Goal: Task Accomplishment & Management: Complete application form

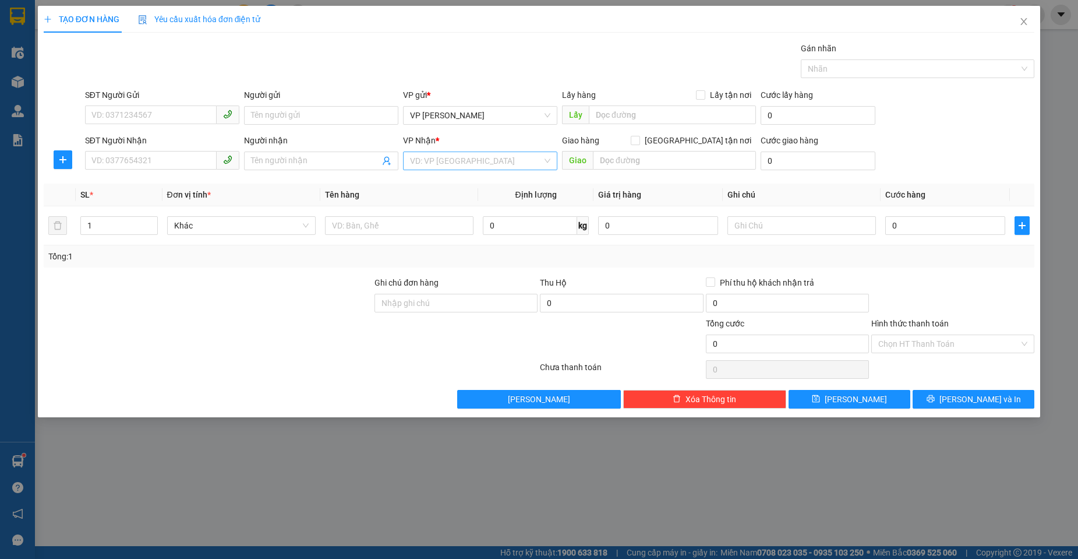
click at [430, 164] on input "search" at bounding box center [476, 160] width 132 height 17
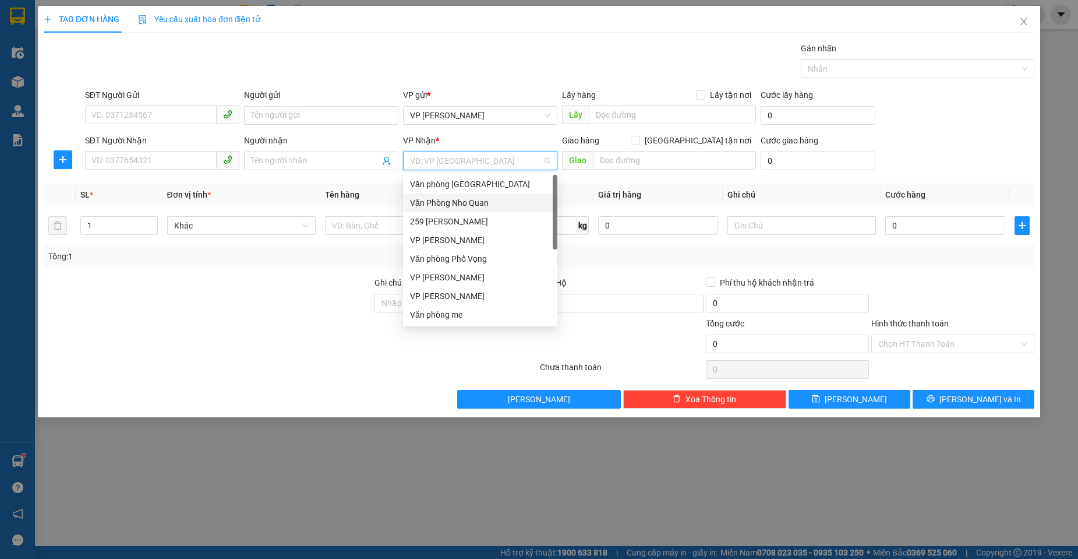
drag, startPoint x: 467, startPoint y: 202, endPoint x: 283, endPoint y: 175, distance: 185.4
click at [463, 202] on div "Văn Phòng Nho Quan" at bounding box center [480, 202] width 140 height 13
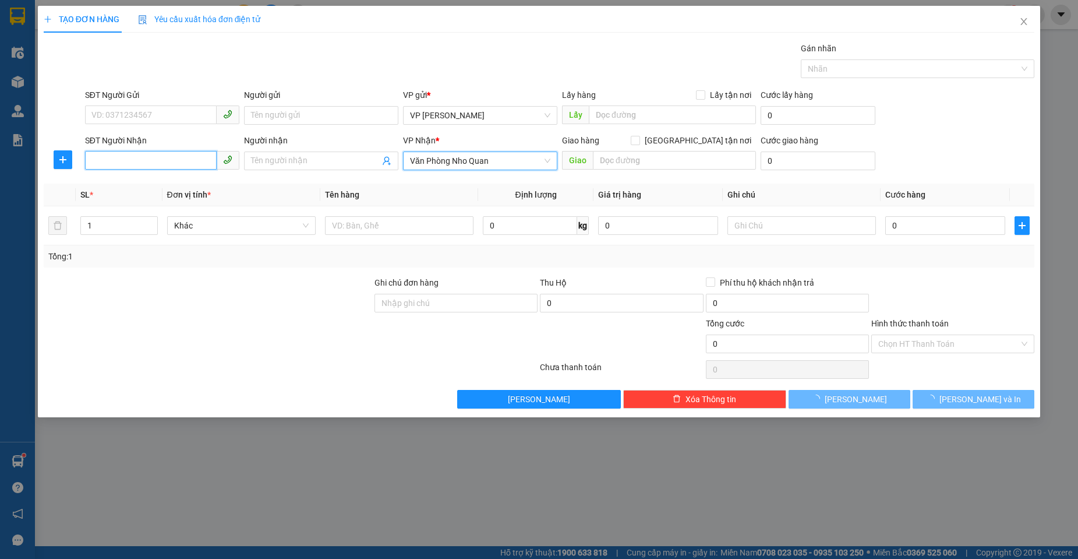
click at [189, 157] on input "SĐT Người Nhận" at bounding box center [151, 160] width 132 height 19
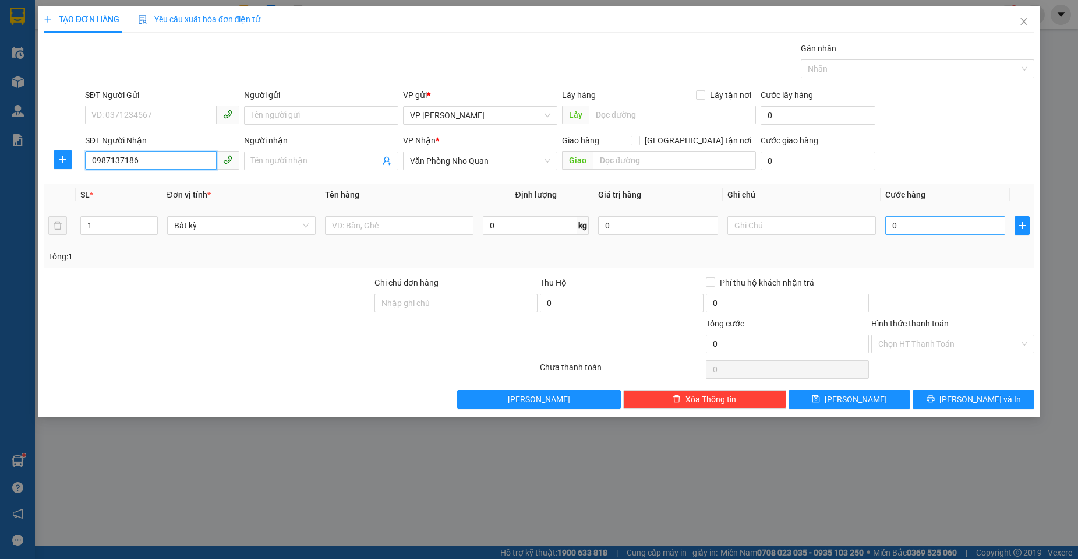
type input "0987137186"
click at [901, 226] on input "0" at bounding box center [945, 225] width 120 height 19
type input "3"
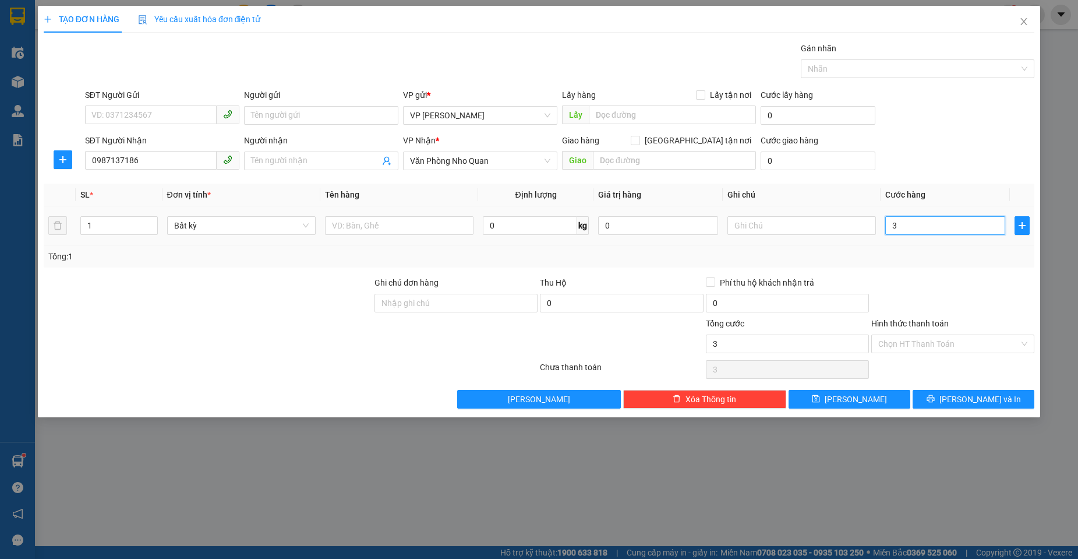
type input "30"
type input "30.000"
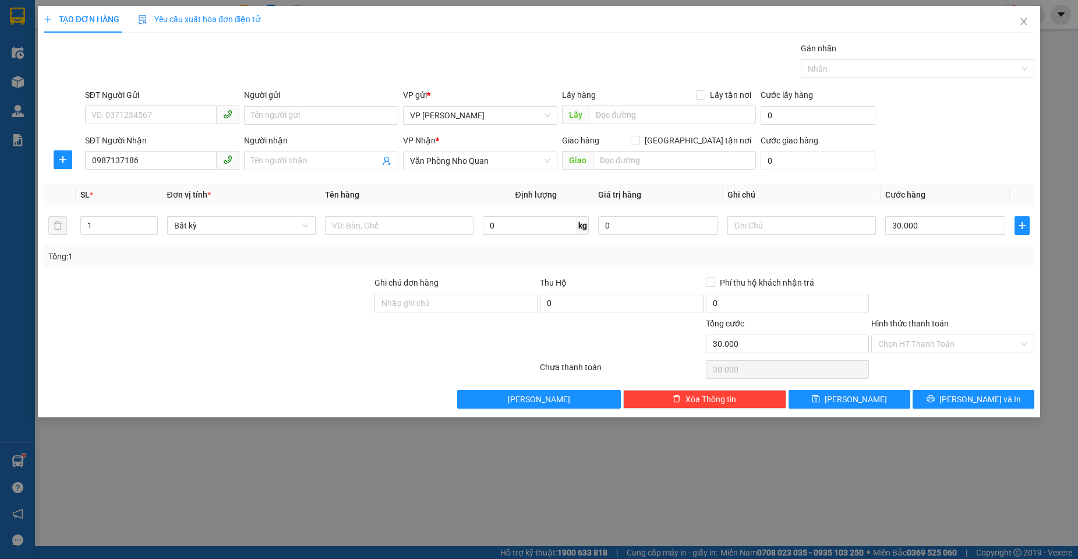
click at [934, 358] on div "Chọn HT Thanh Toán" at bounding box center [952, 369] width 165 height 23
drag, startPoint x: 920, startPoint y: 339, endPoint x: 918, endPoint y: 351, distance: 11.8
click at [920, 340] on input "Hình thức thanh toán" at bounding box center [948, 343] width 141 height 17
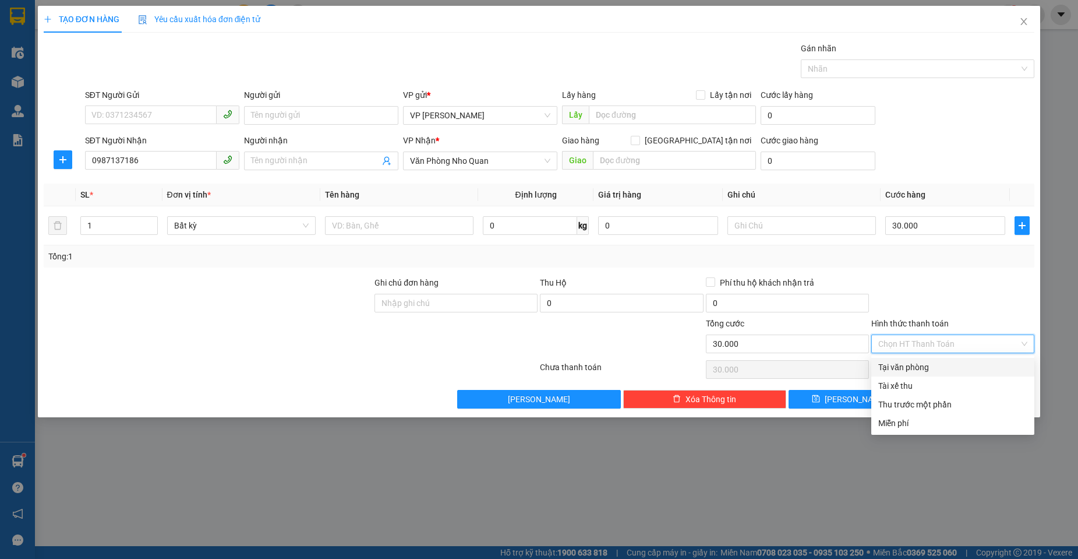
click at [906, 369] on div "Tại văn phòng" at bounding box center [952, 367] width 149 height 13
type input "0"
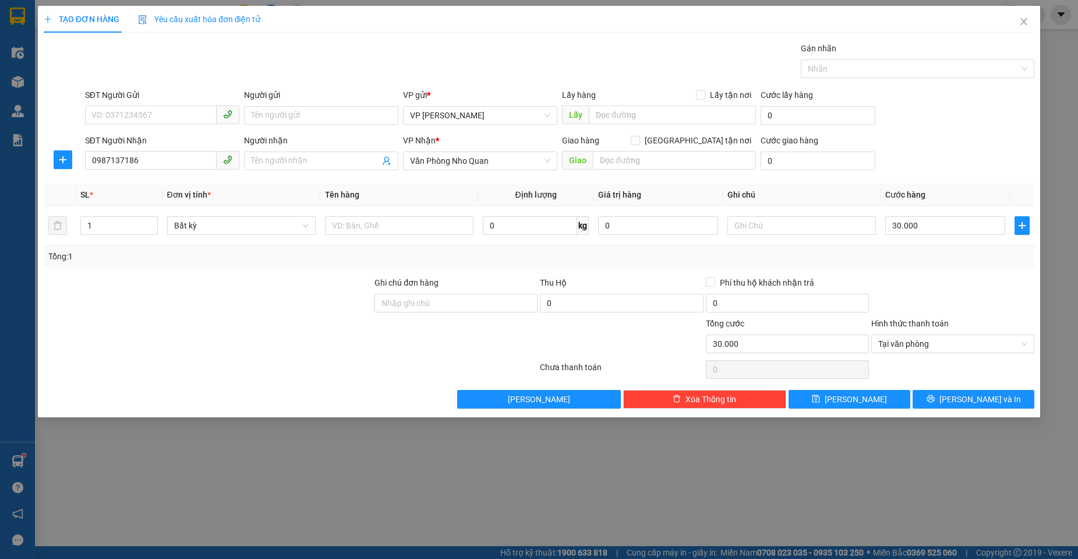
drag, startPoint x: 904, startPoint y: 289, endPoint x: 956, endPoint y: 370, distance: 96.6
click at [905, 288] on div at bounding box center [952, 296] width 165 height 41
click at [934, 397] on icon "printer" at bounding box center [931, 399] width 8 height 8
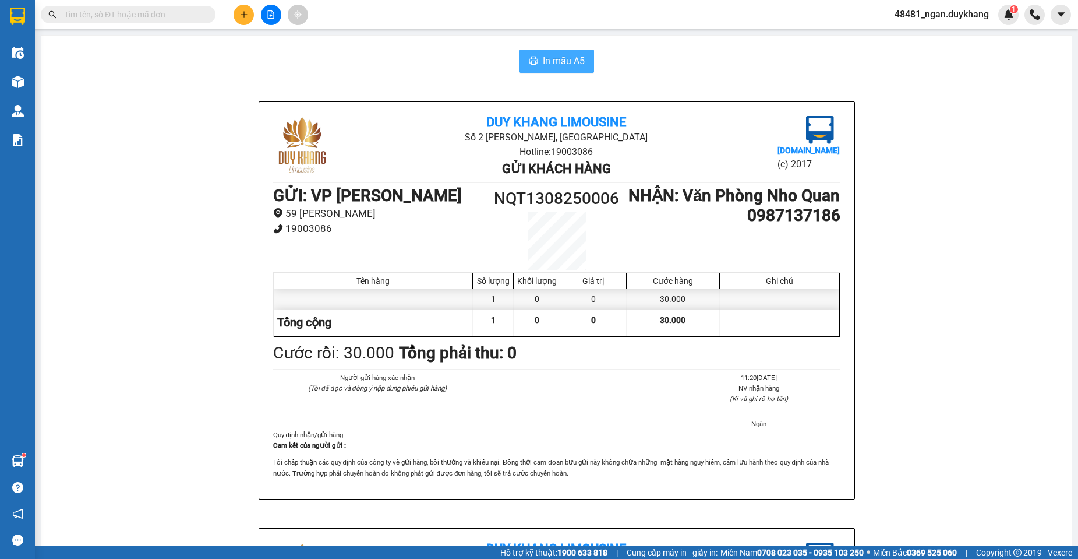
click at [550, 59] on span "In mẫu A5" at bounding box center [564, 61] width 42 height 15
drag, startPoint x: 494, startPoint y: 193, endPoint x: 614, endPoint y: 203, distance: 120.9
click at [614, 203] on h1 "NQT1308250006" at bounding box center [557, 199] width 142 height 26
copy h1 "NQT1308250006"
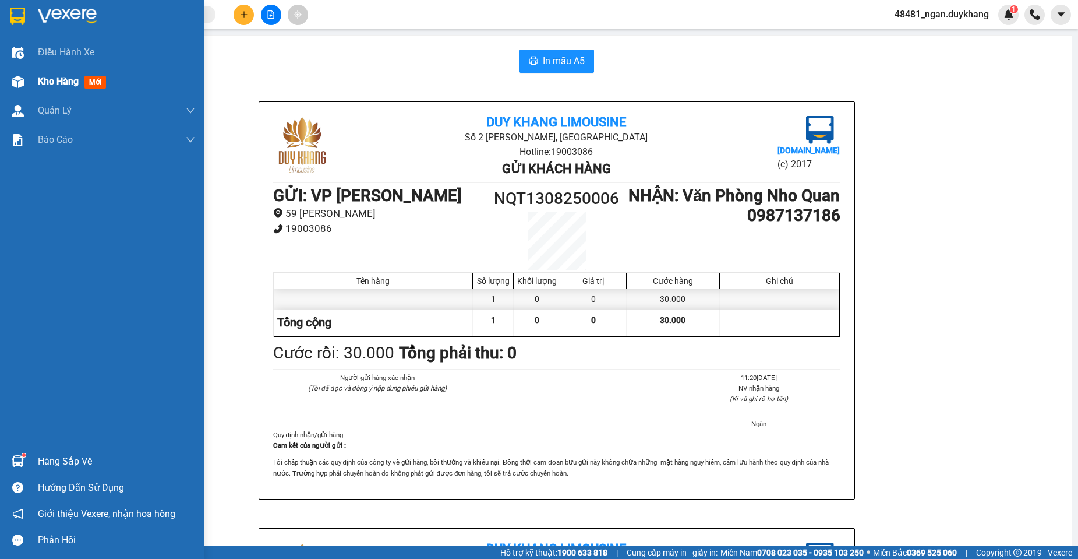
click at [19, 70] on div "Kho hàng mới" at bounding box center [102, 81] width 204 height 29
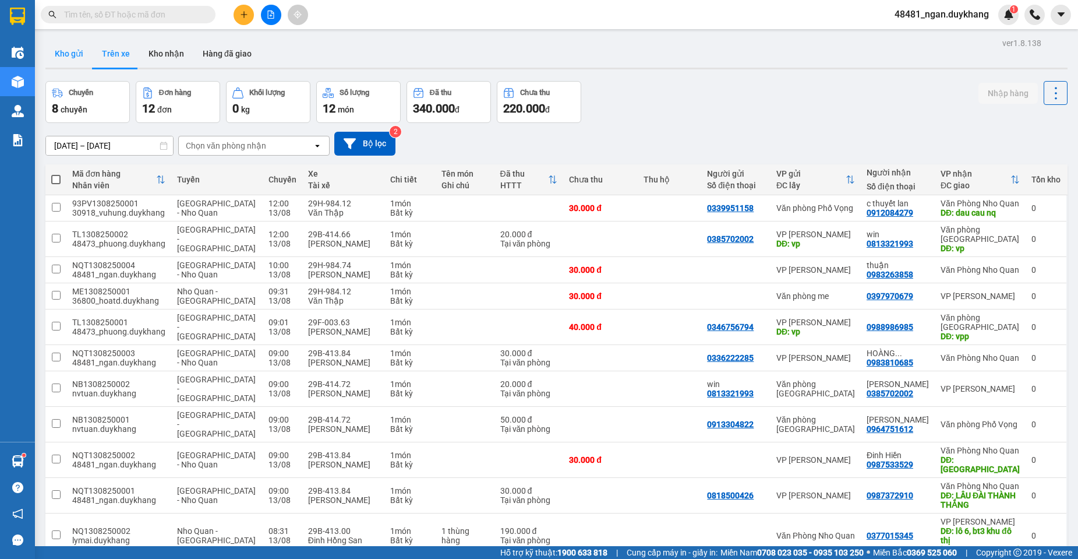
click at [79, 58] on button "Kho gửi" at bounding box center [68, 54] width 47 height 28
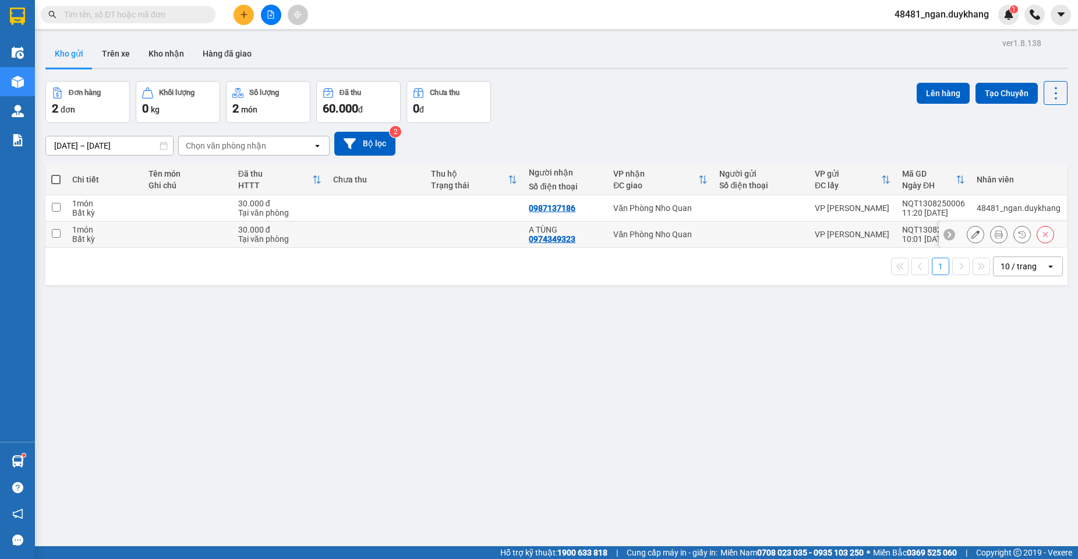
click at [702, 239] on td "Văn Phòng Nho Quan" at bounding box center [660, 234] width 106 height 26
checkbox input "true"
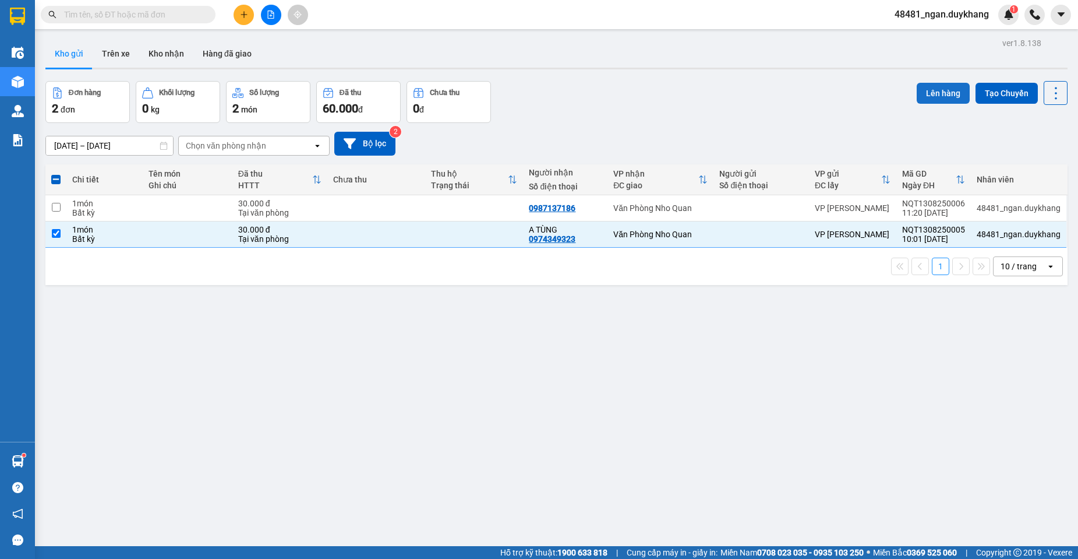
click at [926, 87] on button "Lên hàng" at bounding box center [943, 93] width 53 height 21
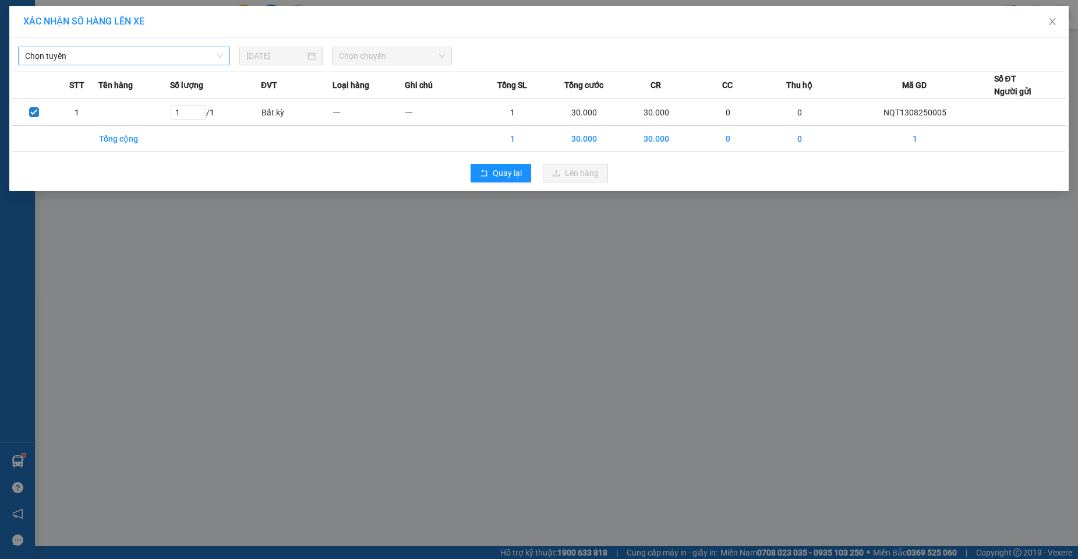
click at [90, 61] on span "Chọn tuyến" at bounding box center [124, 55] width 198 height 17
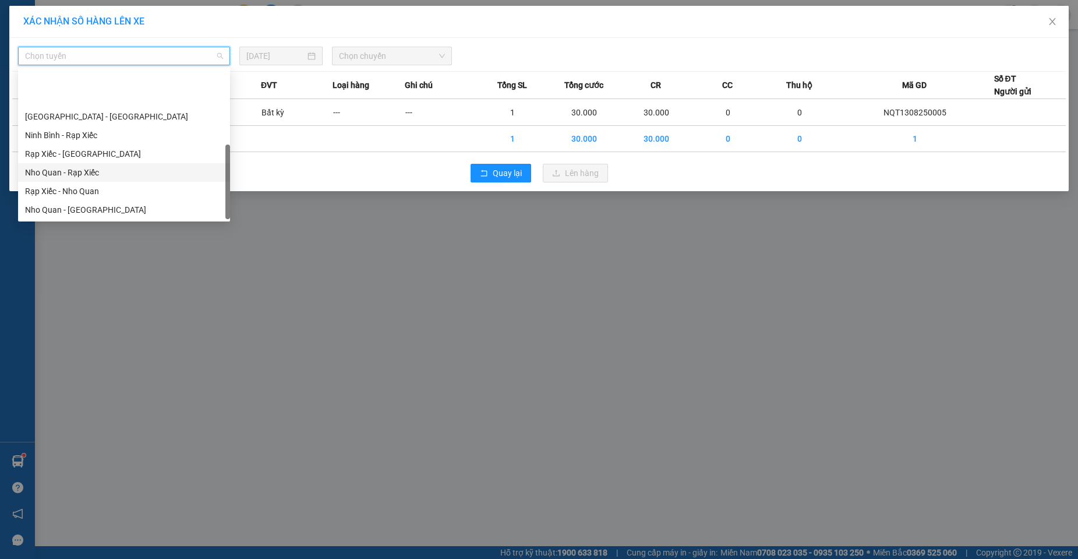
scroll to position [56, 0]
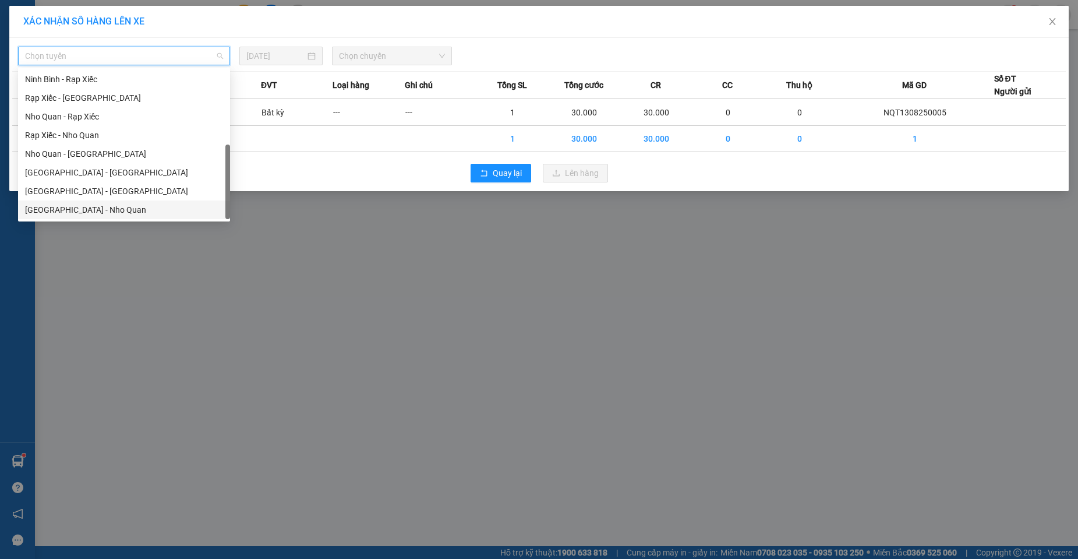
drag, startPoint x: 79, startPoint y: 208, endPoint x: 204, endPoint y: 141, distance: 142.5
click at [80, 207] on div "[GEOGRAPHIC_DATA] - Nho Quan" at bounding box center [124, 209] width 198 height 13
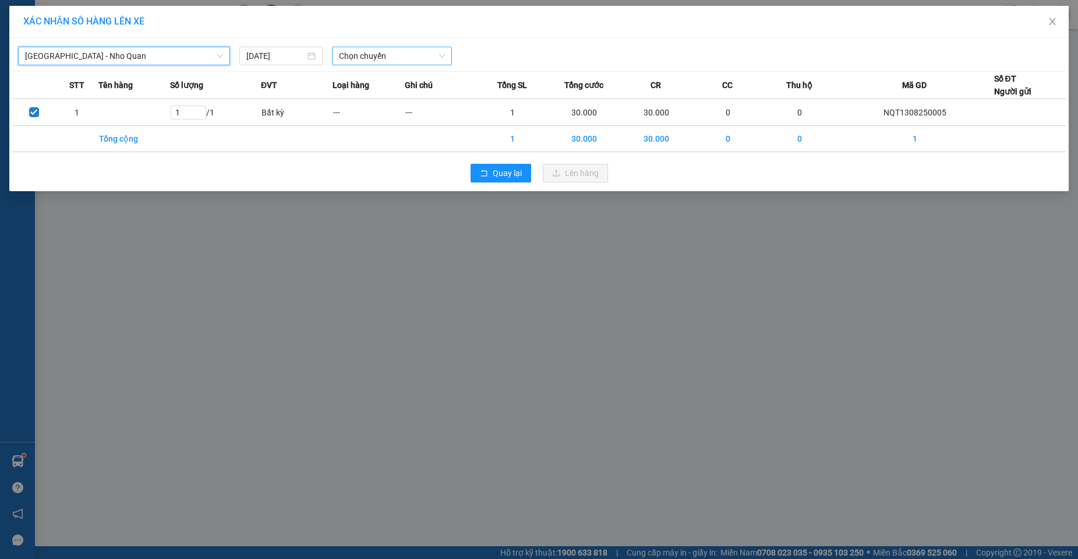
click at [391, 52] on span "Chọn chuyến" at bounding box center [392, 55] width 106 height 17
type input "8"
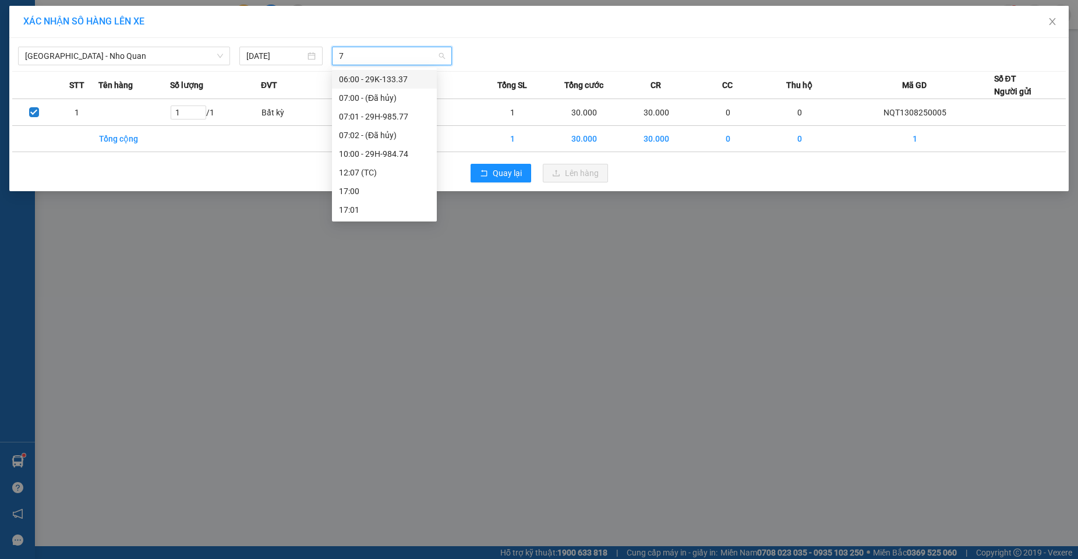
type input "74"
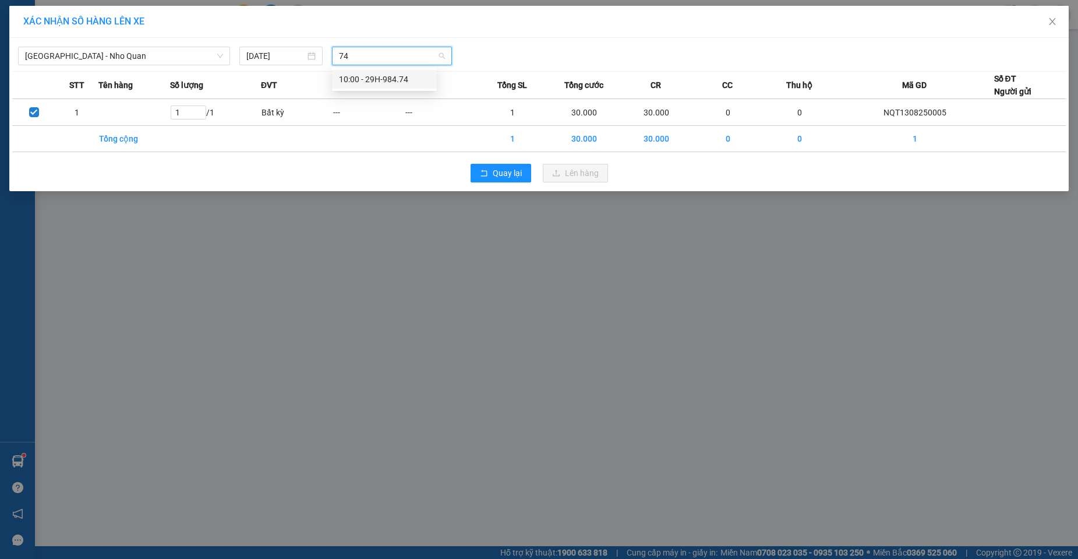
click at [384, 79] on div "10:00 - 29H-984.74" at bounding box center [384, 79] width 91 height 13
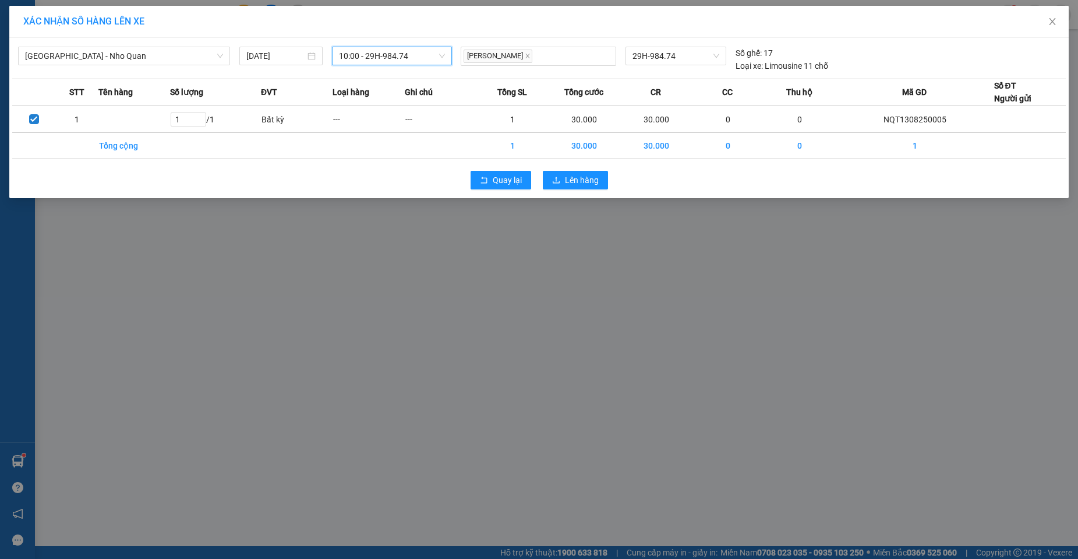
click at [379, 56] on span "10:00 - 29H-984.74" at bounding box center [392, 55] width 106 height 17
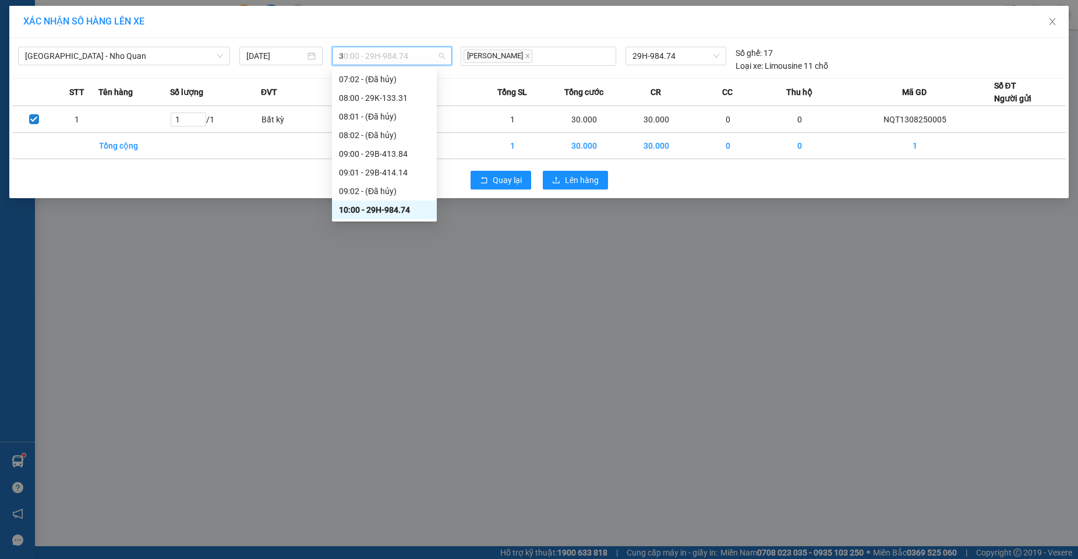
scroll to position [0, 0]
type input "300"
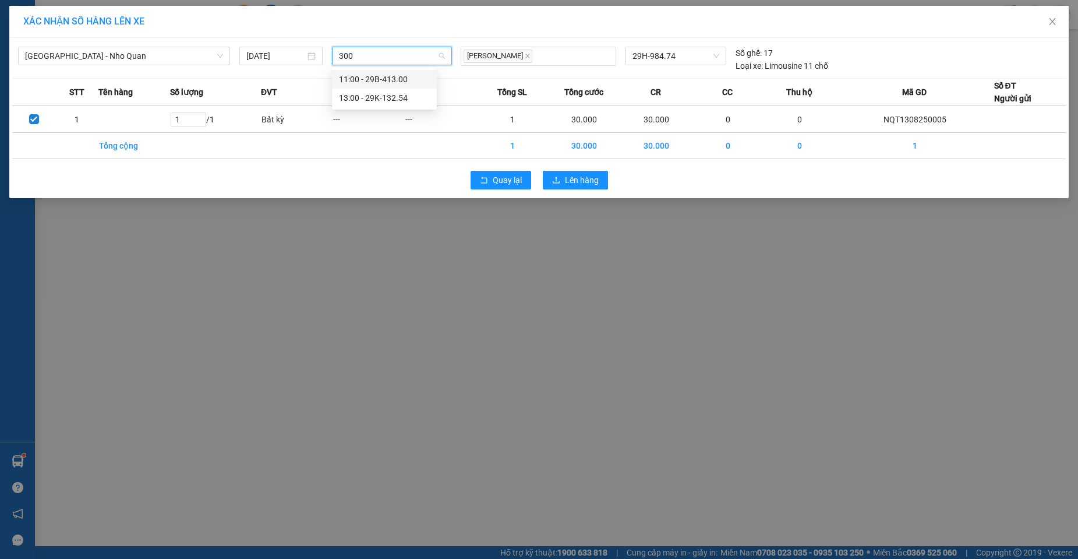
click at [375, 82] on div "11:00 - 29B-413.00" at bounding box center [384, 79] width 91 height 13
click at [567, 172] on button "Lên hàng" at bounding box center [575, 180] width 65 height 19
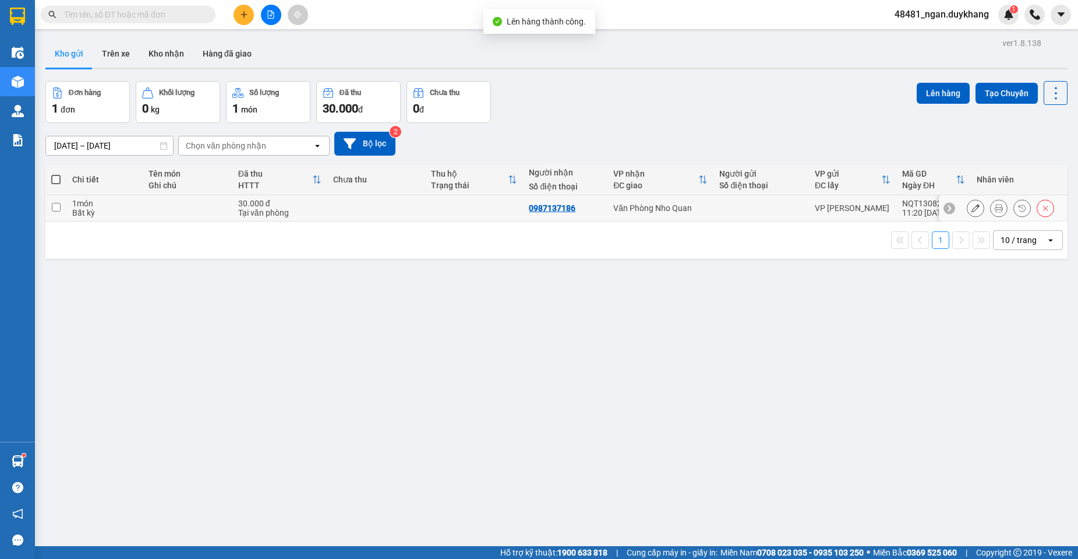
click at [324, 213] on td "30.000 đ Tại văn phòng" at bounding box center [279, 208] width 95 height 26
checkbox input "true"
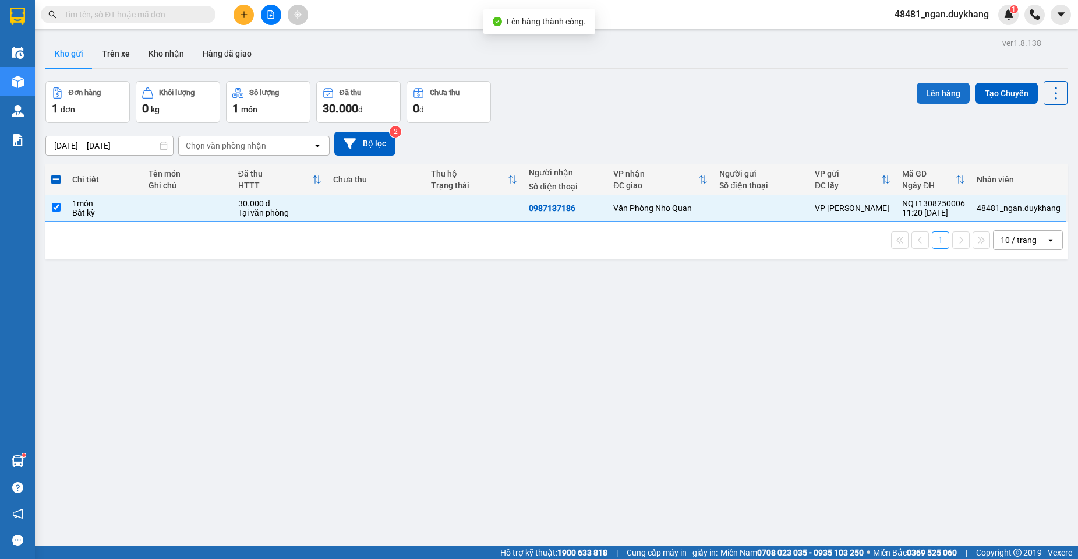
click at [927, 89] on button "Lên hàng" at bounding box center [943, 93] width 53 height 21
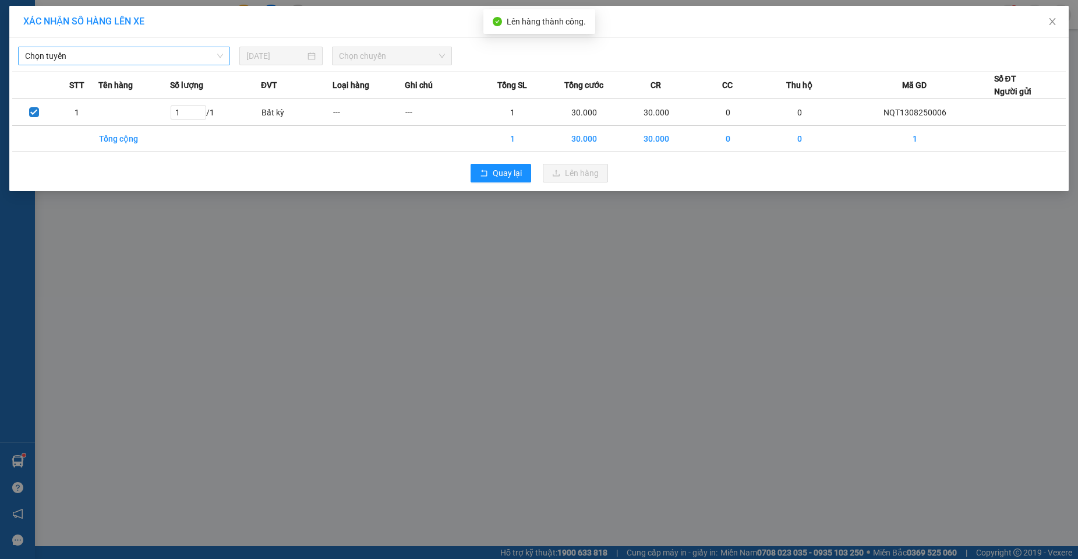
click at [91, 62] on span "Chọn tuyến" at bounding box center [124, 55] width 198 height 17
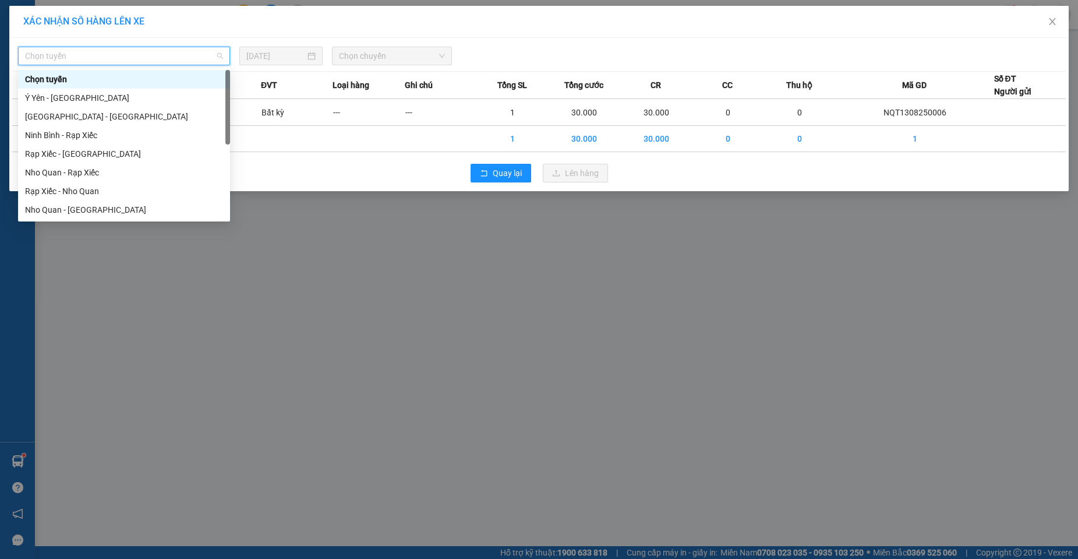
scroll to position [56, 0]
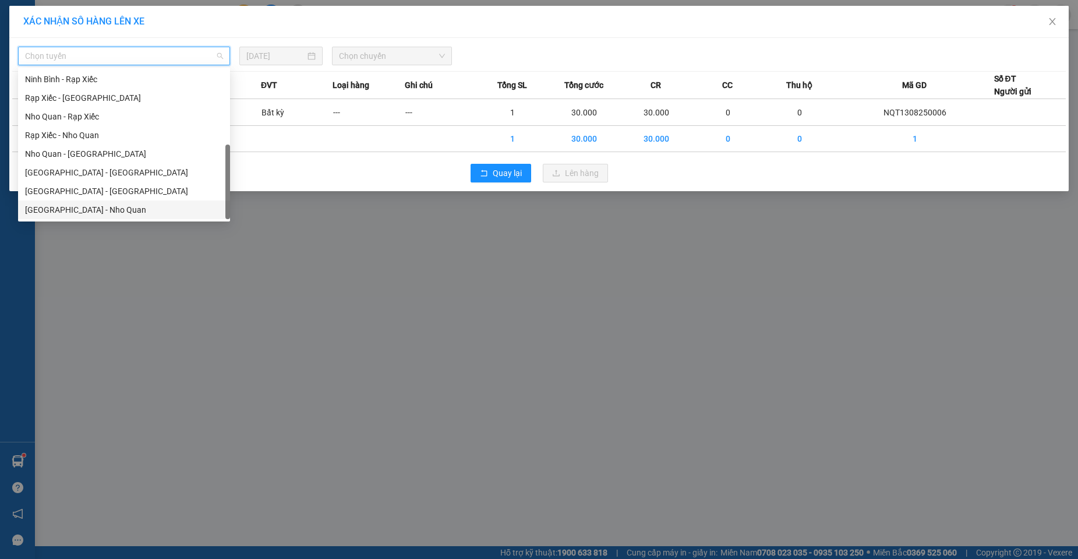
click at [92, 209] on div "[GEOGRAPHIC_DATA] - Nho Quan" at bounding box center [124, 209] width 198 height 13
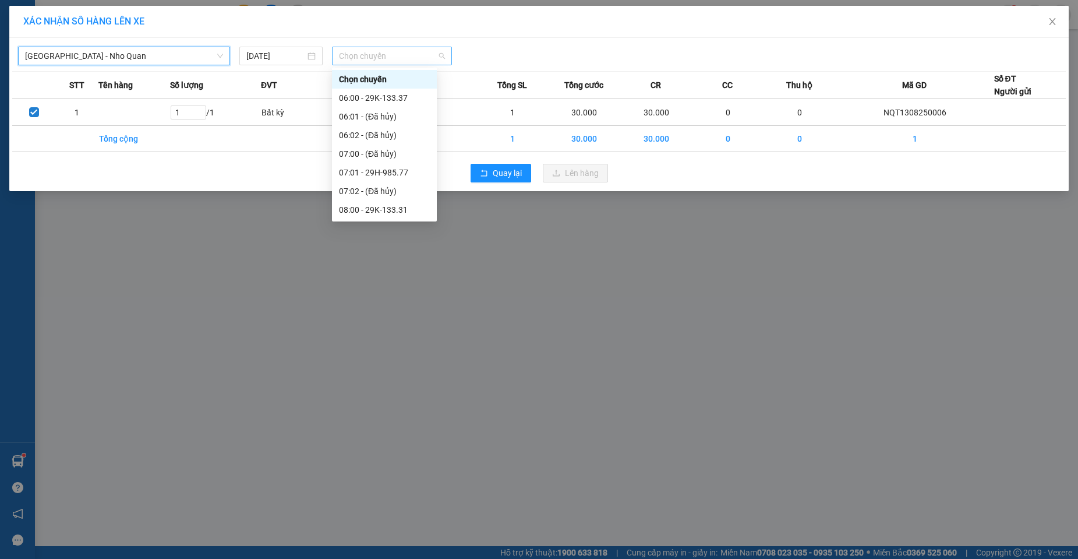
click at [395, 52] on span "Chọn chuyến" at bounding box center [392, 55] width 106 height 17
type input "12"
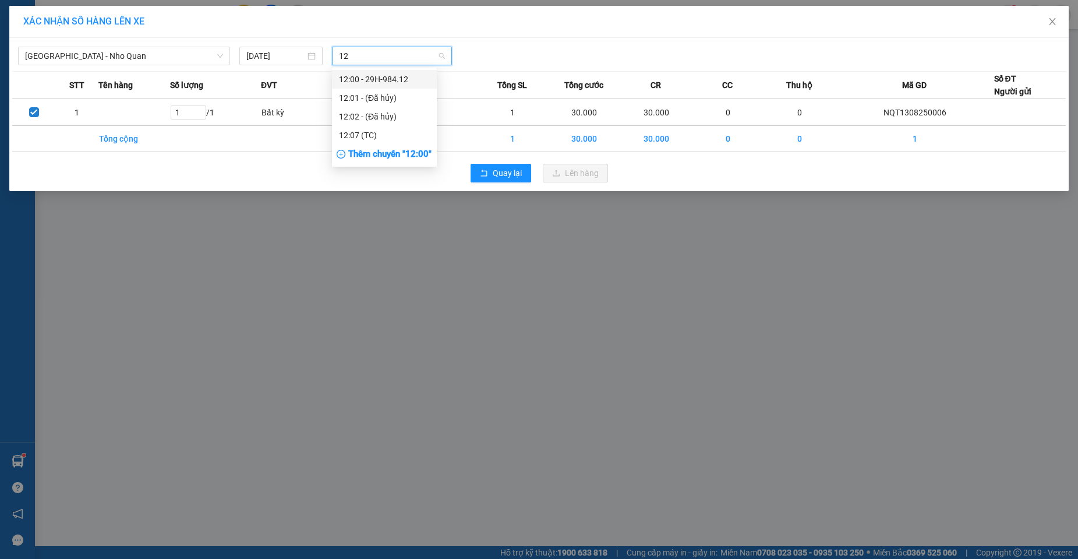
drag, startPoint x: 380, startPoint y: 77, endPoint x: 481, endPoint y: 99, distance: 103.6
click at [380, 77] on div "12:00 - 29H-984.12" at bounding box center [384, 79] width 91 height 13
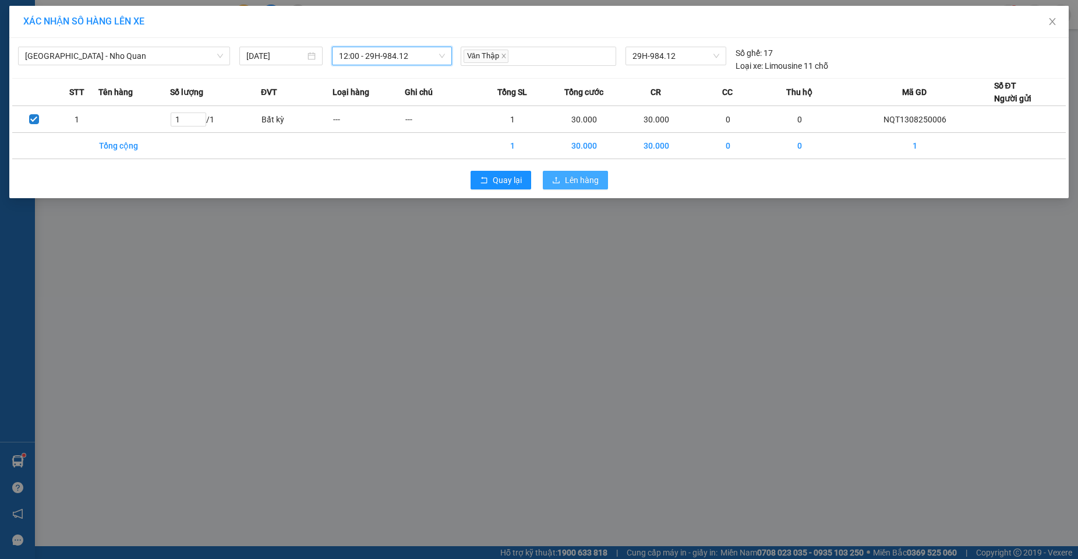
click at [564, 179] on button "Lên hàng" at bounding box center [575, 180] width 65 height 19
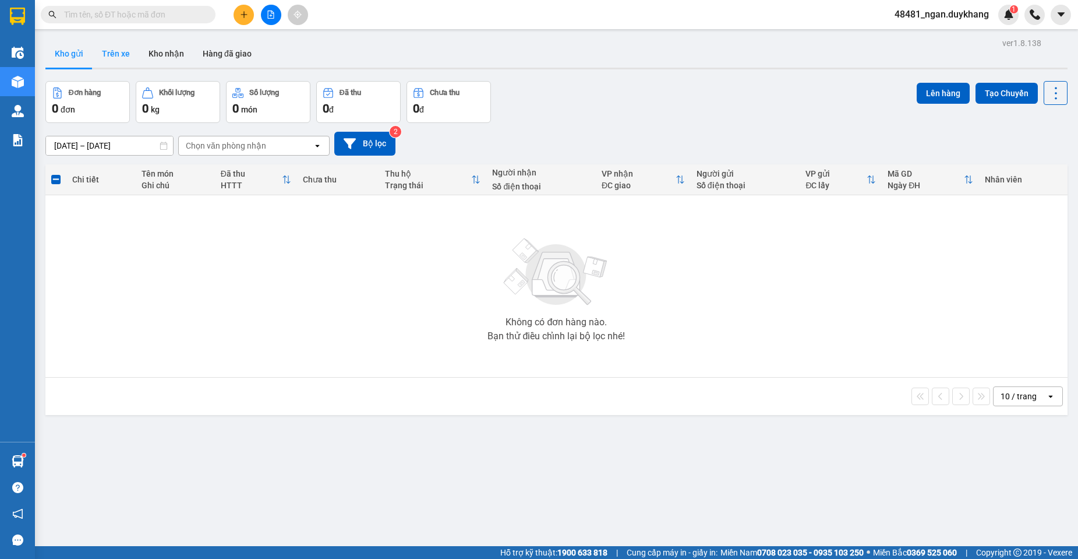
click at [113, 47] on button "Trên xe" at bounding box center [116, 54] width 47 height 28
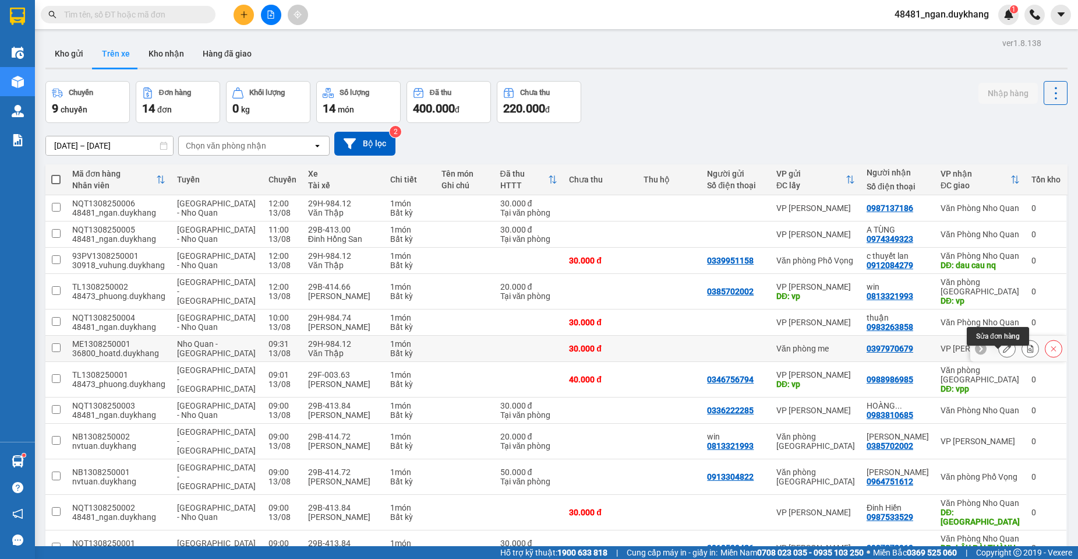
click at [1003, 352] on icon at bounding box center [1007, 348] width 8 height 8
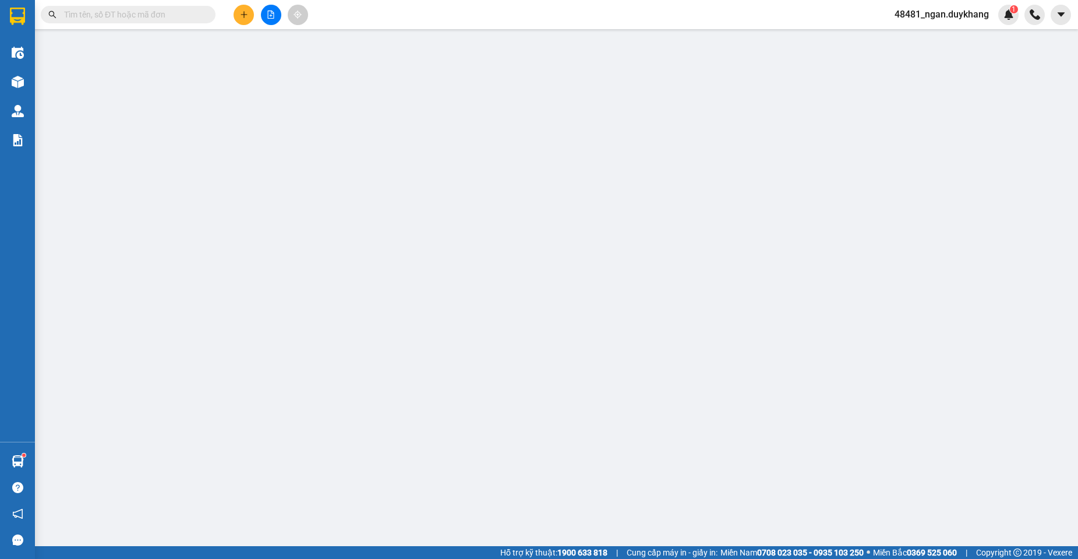
type input "0397970679"
type input "30.000"
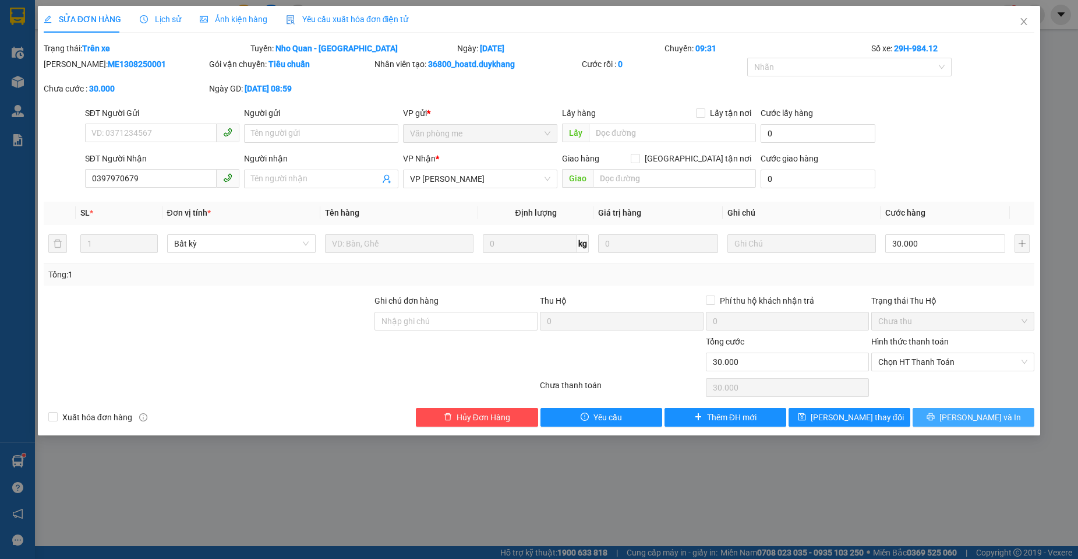
click at [934, 415] on icon "printer" at bounding box center [931, 417] width 8 height 8
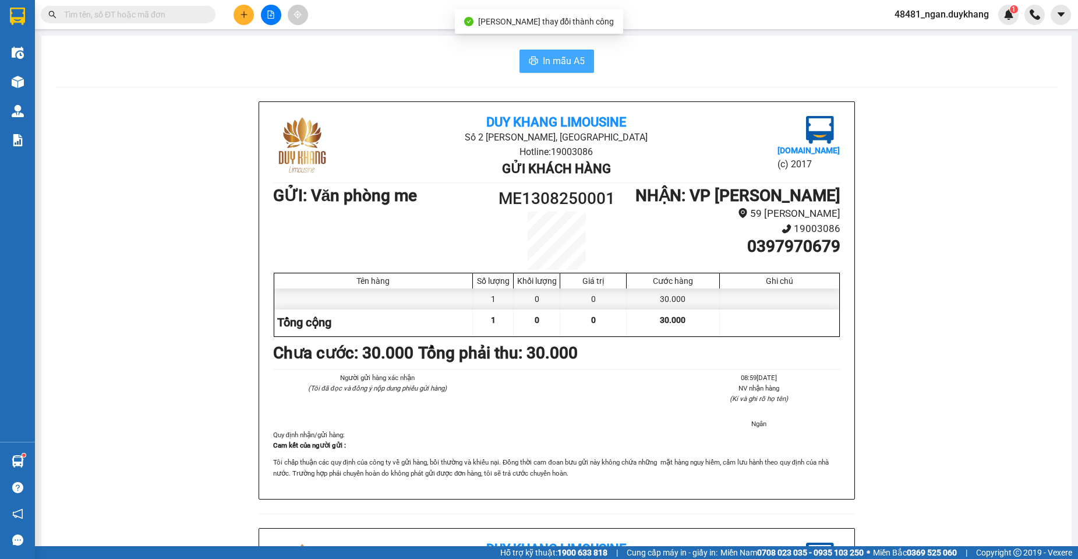
click at [568, 56] on span "In mẫu A5" at bounding box center [564, 61] width 42 height 15
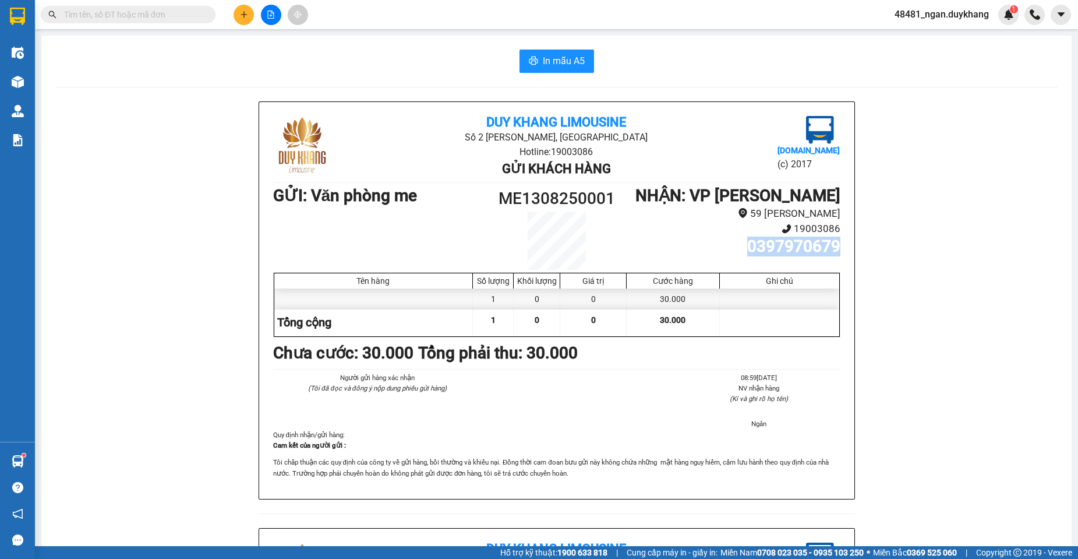
drag, startPoint x: 745, startPoint y: 271, endPoint x: 800, endPoint y: 264, distance: 55.7
click at [854, 269] on div "Duy Khang Limousine Số 2 [GEOGRAPHIC_DATA], [GEOGRAPHIC_DATA] Hotline: 19003086…" at bounding box center [556, 527] width 1002 height 853
click at [667, 236] on li "19003086" at bounding box center [733, 229] width 213 height 16
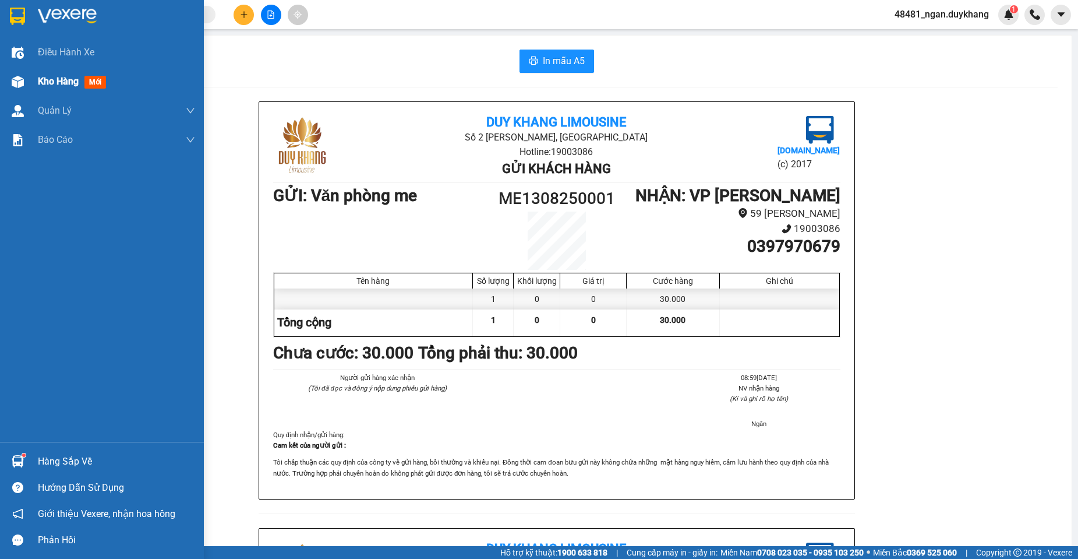
click at [18, 82] on img at bounding box center [18, 82] width 12 height 12
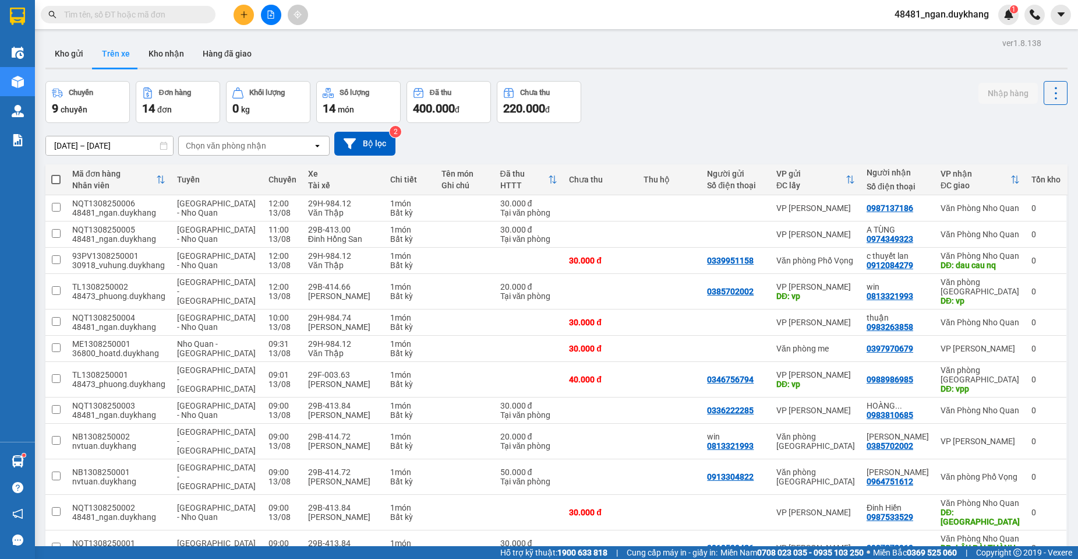
click at [245, 19] on button at bounding box center [244, 15] width 20 height 20
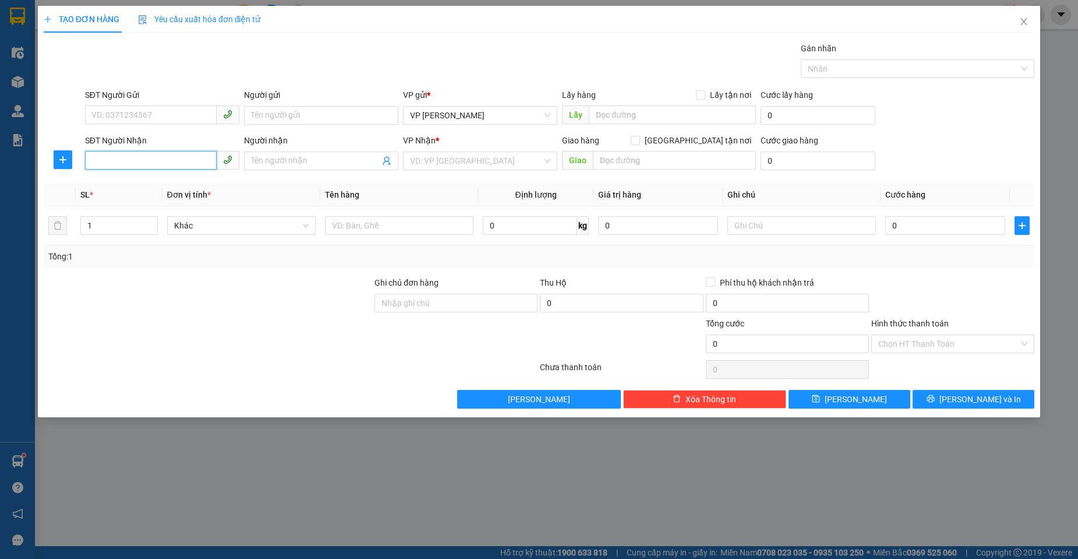
click at [153, 161] on input "SĐT Người Nhận" at bounding box center [151, 160] width 132 height 19
click at [103, 160] on input "0976336604" at bounding box center [151, 160] width 132 height 19
type input "0986336604"
drag, startPoint x: 149, startPoint y: 185, endPoint x: 211, endPoint y: 173, distance: 64.1
click at [150, 184] on div "0986336604 - NHUNG" at bounding box center [162, 184] width 140 height 13
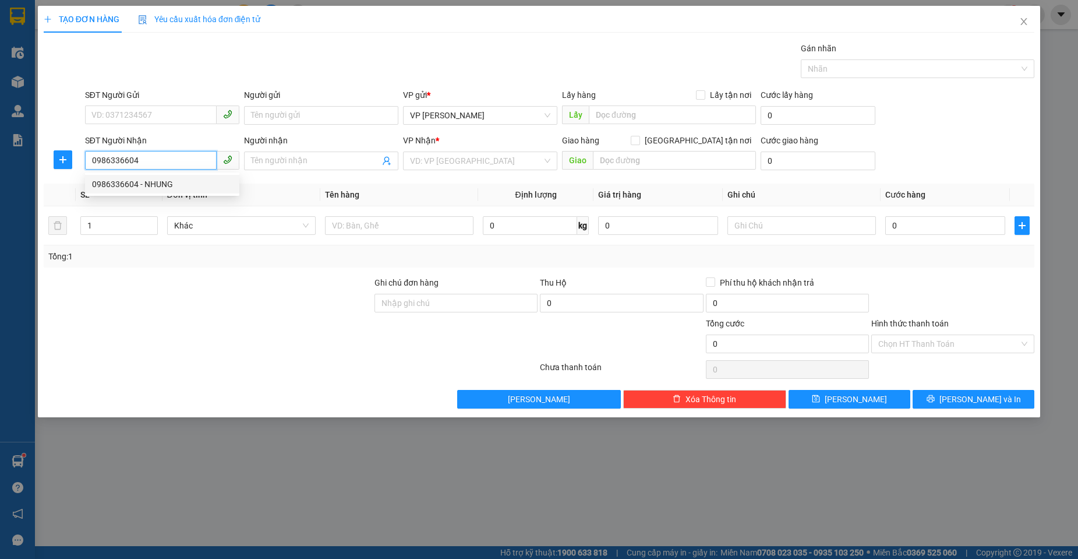
type input "NHUNG"
type input "0986336604"
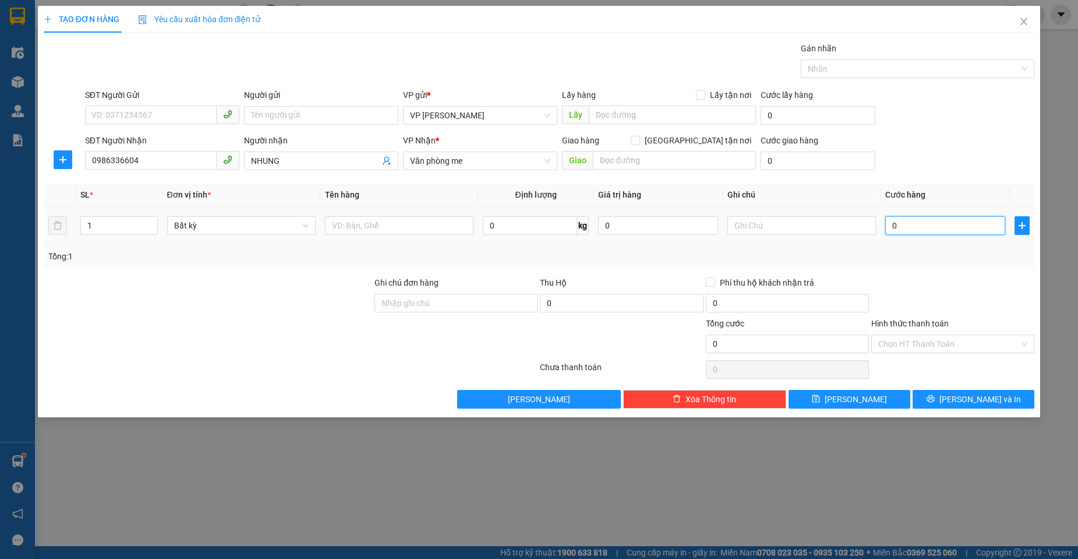
click at [931, 225] on input "0" at bounding box center [945, 225] width 120 height 19
type input "3"
type input "30"
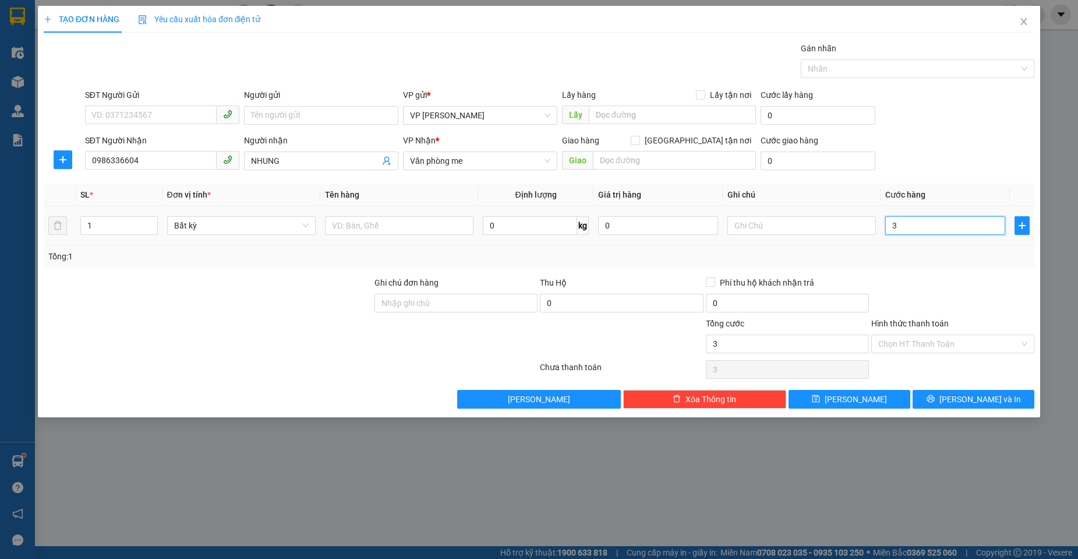
type input "30"
type input "30.000"
drag, startPoint x: 907, startPoint y: 351, endPoint x: 909, endPoint y: 367, distance: 15.8
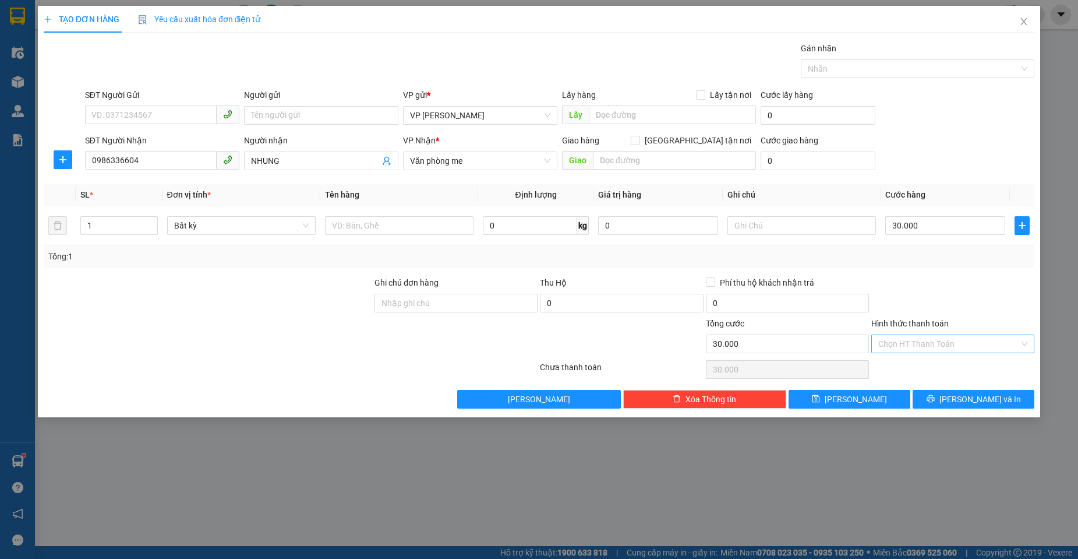
click at [907, 352] on input "Hình thức thanh toán" at bounding box center [948, 343] width 141 height 17
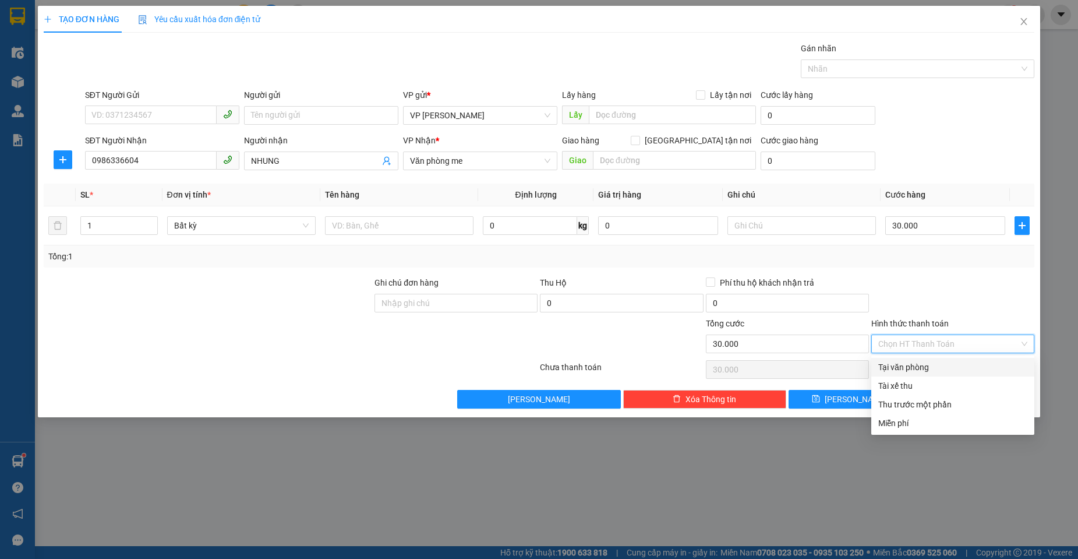
click at [909, 367] on div "Tại văn phòng" at bounding box center [952, 367] width 149 height 13
type input "0"
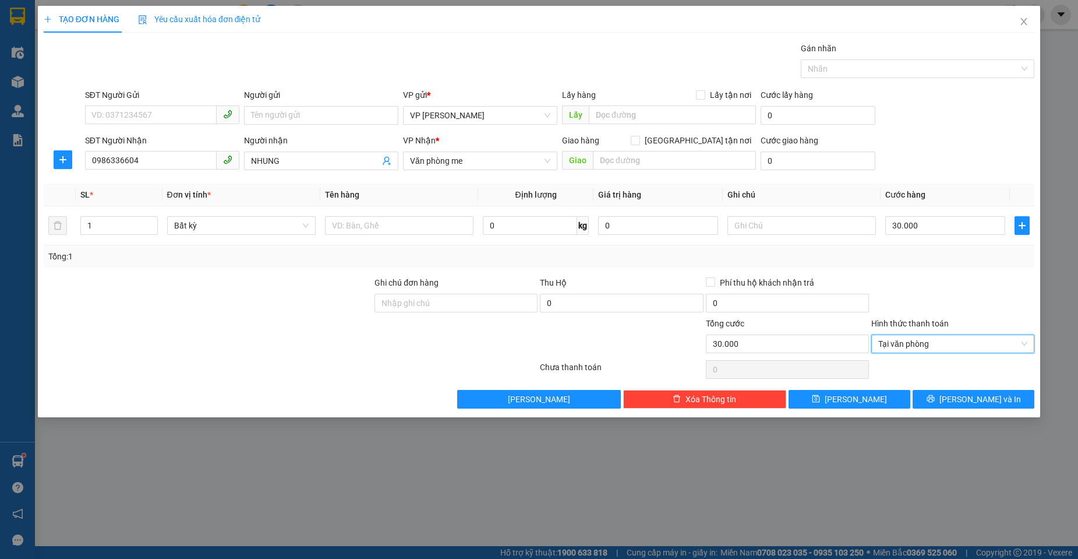
click at [910, 309] on div at bounding box center [952, 296] width 165 height 41
click at [935, 394] on icon "printer" at bounding box center [931, 398] width 8 height 8
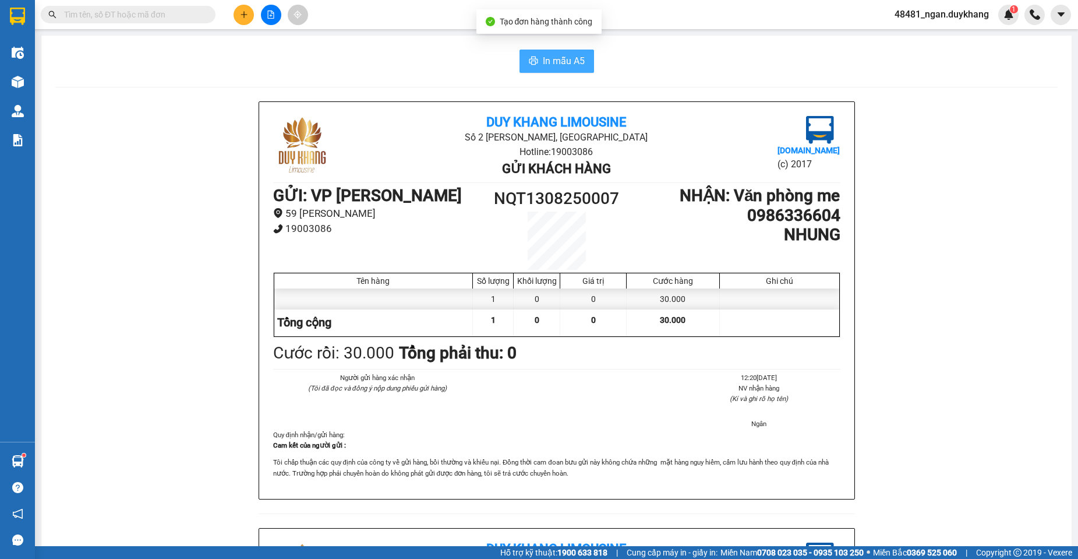
click at [562, 61] on span "In mẫu A5" at bounding box center [564, 61] width 42 height 15
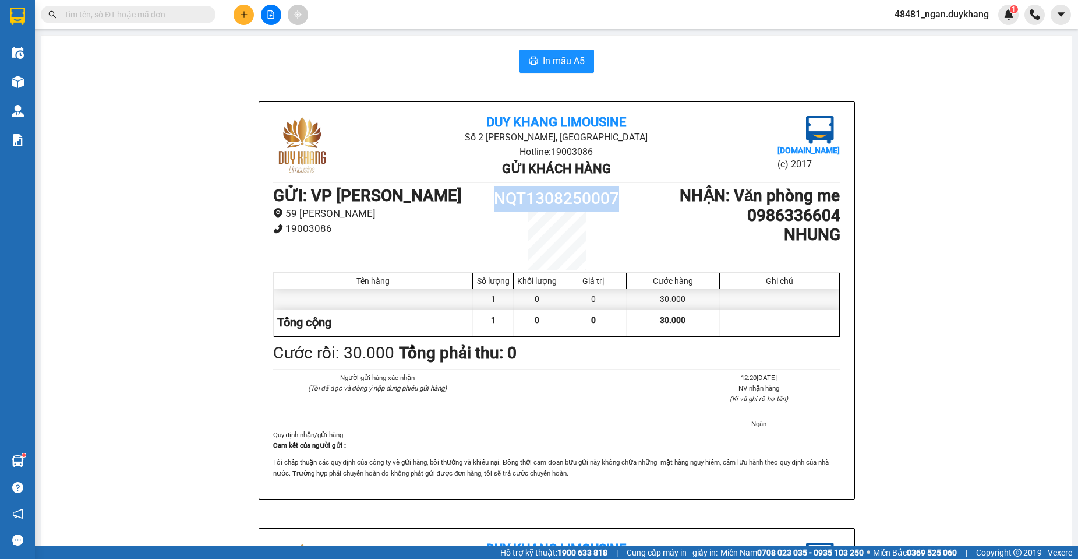
drag, startPoint x: 492, startPoint y: 197, endPoint x: 623, endPoint y: 202, distance: 131.2
click at [623, 202] on div "GỬI : VP [PERSON_NAME] 59 [PERSON_NAME] 19003086 NQT1308250007 NHẬN : Văn phòng…" at bounding box center [556, 228] width 567 height 84
copy div "NQT1308250007"
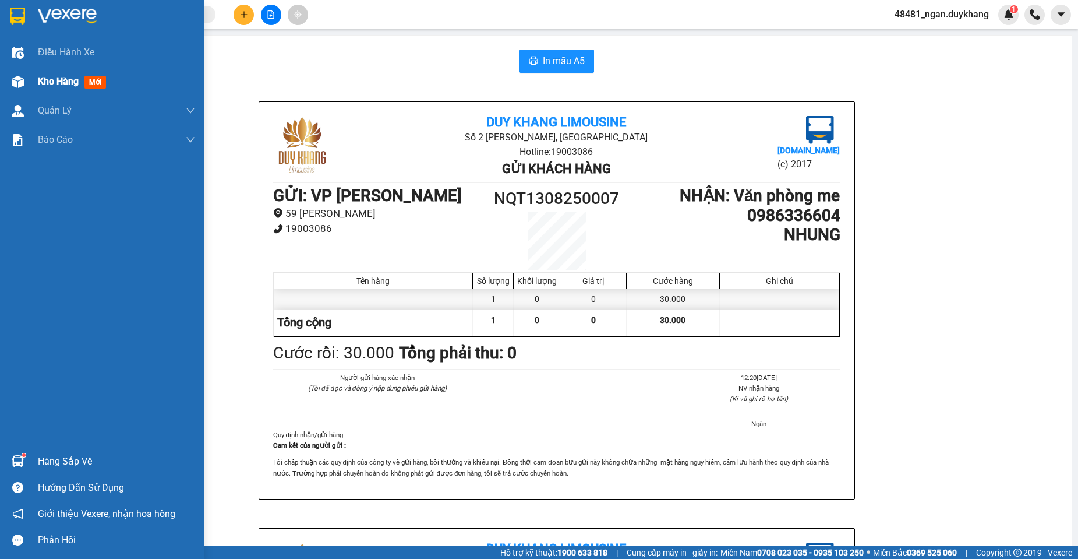
click at [27, 82] on div at bounding box center [18, 82] width 20 height 20
